Goal: Task Accomplishment & Management: Complete application form

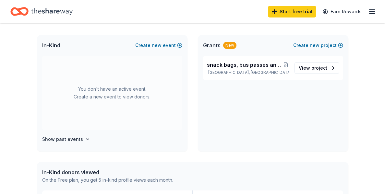
scroll to position [131, 0]
click at [228, 47] on div "New" at bounding box center [229, 45] width 13 height 7
click at [232, 65] on span "snack bags, bus passes and I'd vouchers for the homeless" at bounding box center [245, 66] width 76 height 8
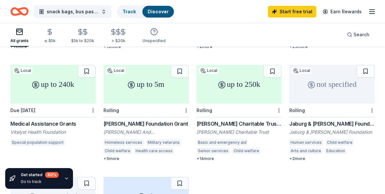
scroll to position [164, 0]
click at [136, 129] on div "[PERSON_NAME] And [PERSON_NAME] Foundation" at bounding box center [145, 132] width 85 height 6
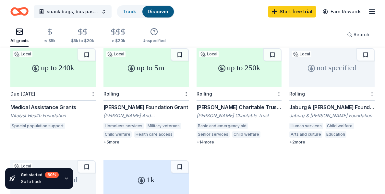
scroll to position [182, 0]
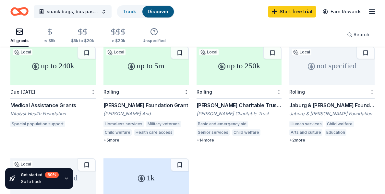
click at [36, 111] on div "Vitalyst Health Foundation" at bounding box center [52, 114] width 85 height 6
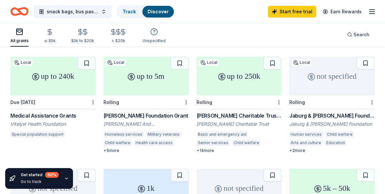
scroll to position [173, 0]
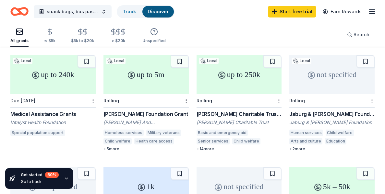
click at [35, 110] on div "Medical Assistance Grants" at bounding box center [52, 114] width 85 height 8
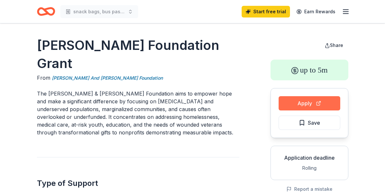
click at [289, 107] on button "Apply" at bounding box center [310, 103] width 62 height 14
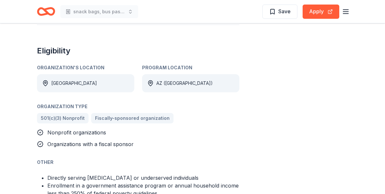
scroll to position [310, 0]
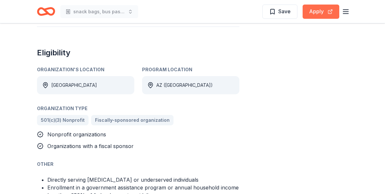
click at [316, 7] on button "Apply" at bounding box center [321, 12] width 37 height 14
